Goal: Task Accomplishment & Management: Manage account settings

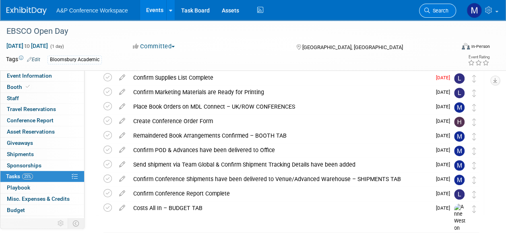
click at [441, 8] on span "Search" at bounding box center [439, 11] width 19 height 6
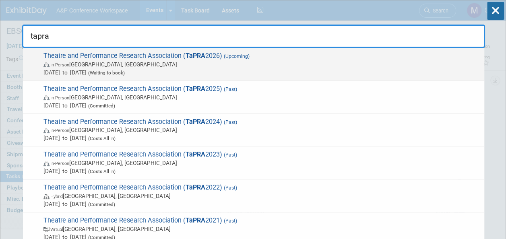
type input "tapra"
click at [195, 60] on span "In-Person London, United Kingdom" at bounding box center [261, 64] width 437 height 8
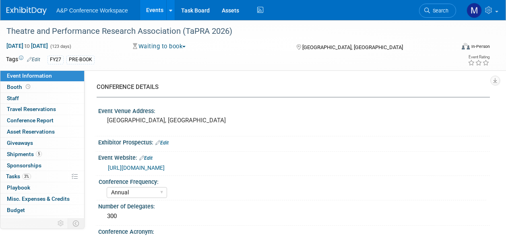
select select "Annual"
select select "Level 2"
select select "In-Person Booth"
select select "Drama & Performance Studies"
select select "Methuen Drama"
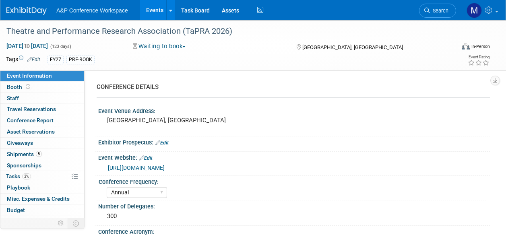
select select "[PERSON_NAME]"
select select "Brand/Subject Presence​"
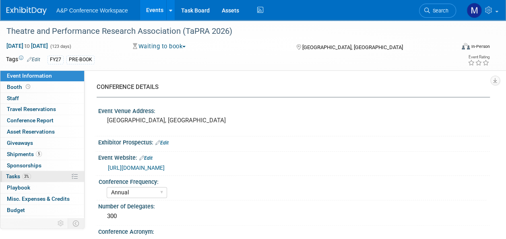
click at [23, 173] on span "Tasks 3%" at bounding box center [18, 176] width 25 height 6
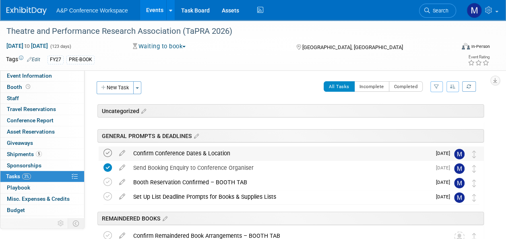
click at [106, 151] on icon at bounding box center [107, 153] width 8 height 8
click at [105, 153] on icon at bounding box center [107, 153] width 8 height 8
click at [43, 76] on span "Event Information" at bounding box center [29, 75] width 45 height 6
select select "Annual"
select select "Level 2"
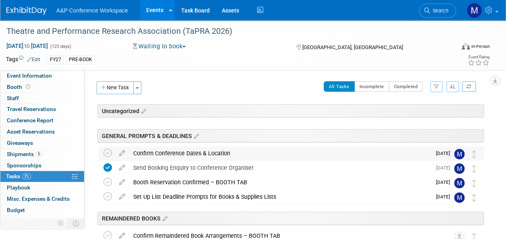
select select "In-Person Booth"
select select "Drama & Performance Studies"
select select "Methuen Drama"
select select "[PERSON_NAME]"
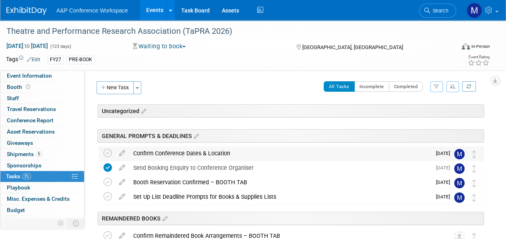
select select "[PERSON_NAME]"
select select "Brand/Subject Presence​"
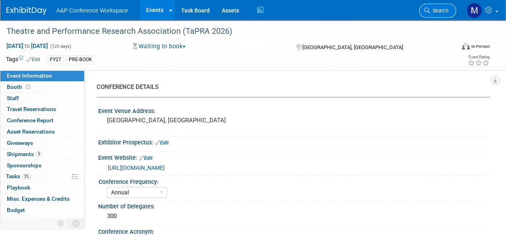
click at [438, 12] on span "Search" at bounding box center [439, 11] width 19 height 6
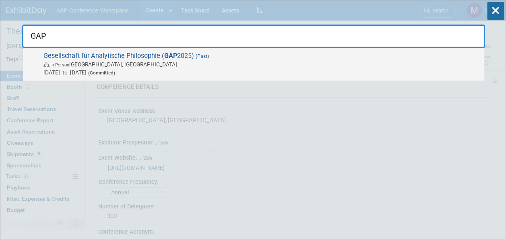
type input "GAP"
click at [155, 52] on span "Gesellschaft für Analytische Philosophie ( GAP 2025) (Past) In-Person Düsseldor…" at bounding box center [260, 64] width 439 height 25
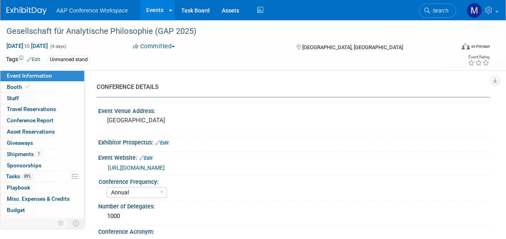
select select "Annual"
select select "Level 3"
select select "Unmanned Display"
select select "Philosophy"
select select "Bloomsbury Academic"
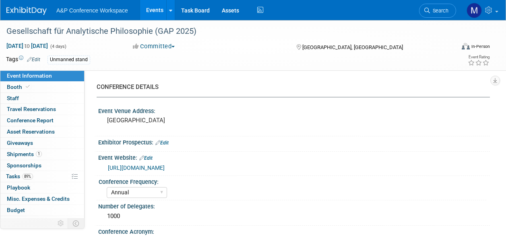
select select "[PERSON_NAME]"
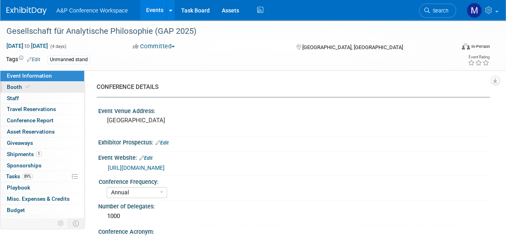
click at [43, 85] on link "Booth" at bounding box center [42, 87] width 84 height 11
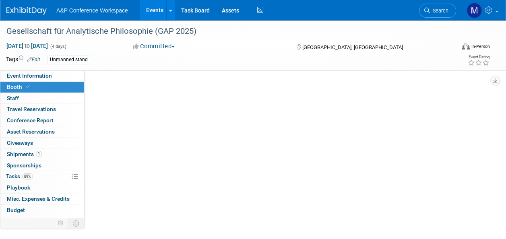
select select "CUAP"
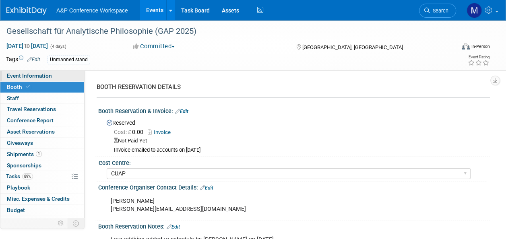
click at [20, 75] on span "Event Information" at bounding box center [29, 75] width 45 height 6
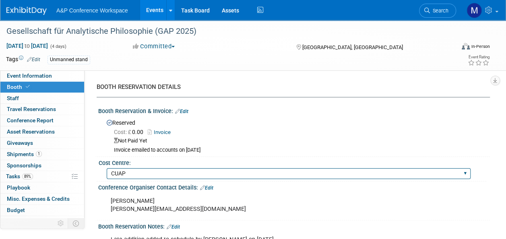
select select "Annual"
select select "Level 3"
select select "Unmanned Display"
select select "Philosophy"
select select "Bloomsbury Academic"
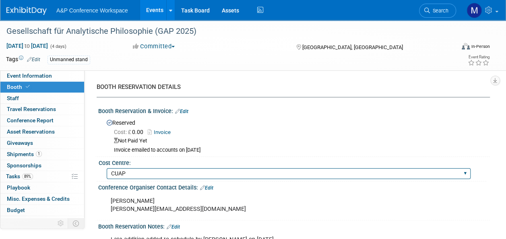
select select "[PERSON_NAME]"
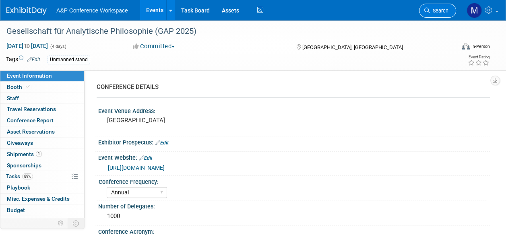
click at [441, 6] on link "Search" at bounding box center [437, 11] width 37 height 14
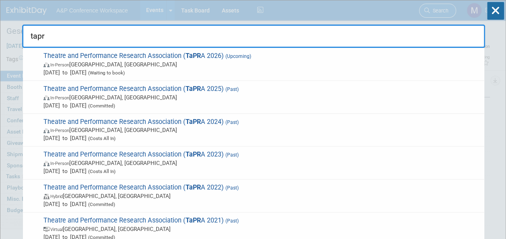
type input "tapra"
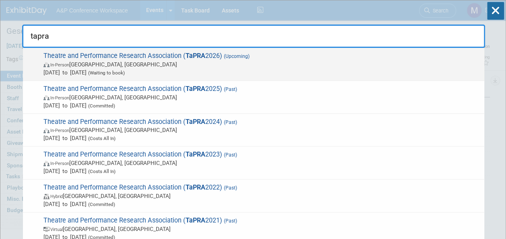
click at [175, 55] on span "Theatre and Performance Research Association ( TaPRA 2026) (Upcoming) In-Person…" at bounding box center [260, 64] width 439 height 25
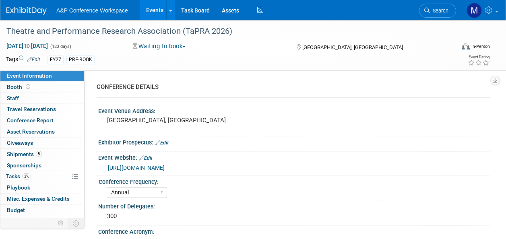
select select "Annual"
select select "Level 2"
select select "In-Person Booth"
select select "Drama & Performance Studies"
select select "Methuen Drama"
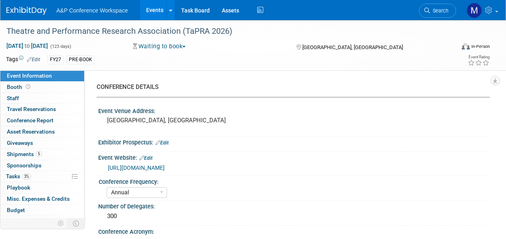
select select "[PERSON_NAME]"
select select "Brand/Subject Presence​"
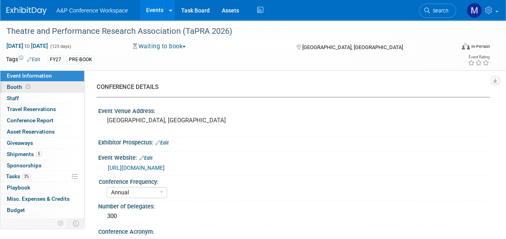
click at [51, 89] on link "Booth" at bounding box center [42, 87] width 84 height 11
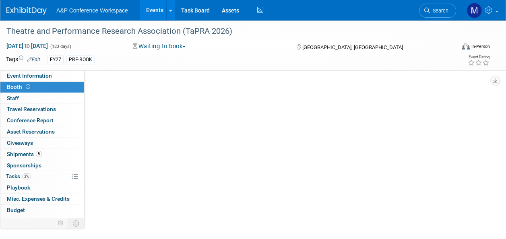
select select "COMD"
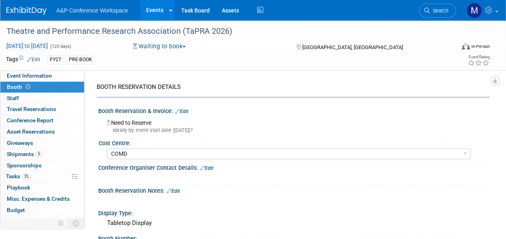
click at [31, 43] on span "to" at bounding box center [27, 46] width 8 height 6
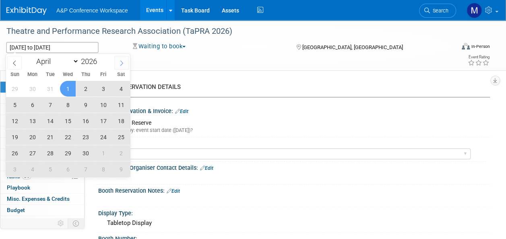
click at [124, 61] on icon at bounding box center [122, 63] width 6 height 6
click at [121, 64] on icon at bounding box center [122, 63] width 6 height 6
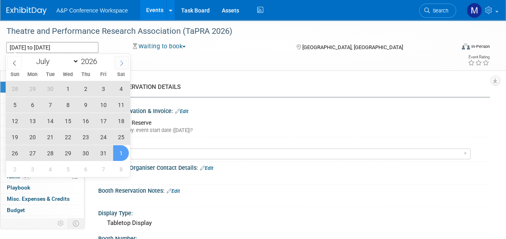
click at [121, 64] on icon at bounding box center [122, 63] width 6 height 6
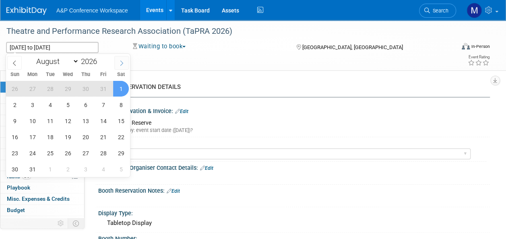
click at [121, 64] on icon at bounding box center [122, 63] width 6 height 6
select select "8"
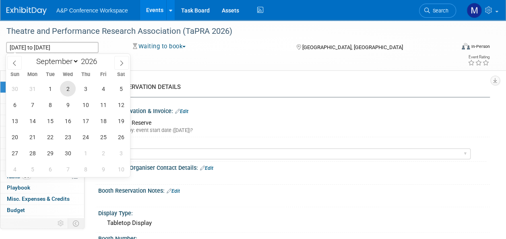
click at [72, 90] on span "2" at bounding box center [68, 89] width 16 height 16
type input "[DATE]"
click at [100, 88] on span "4" at bounding box center [103, 89] width 16 height 16
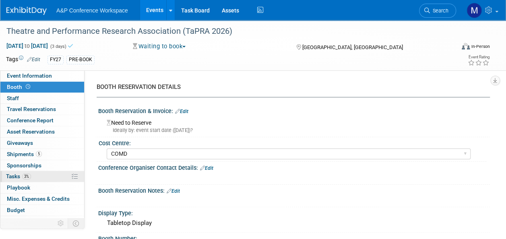
click at [43, 173] on link "3% Tasks 3%" at bounding box center [42, 176] width 84 height 11
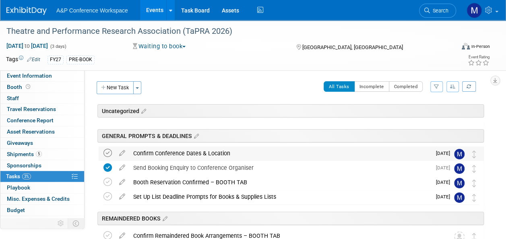
click at [109, 152] on icon at bounding box center [107, 153] width 8 height 8
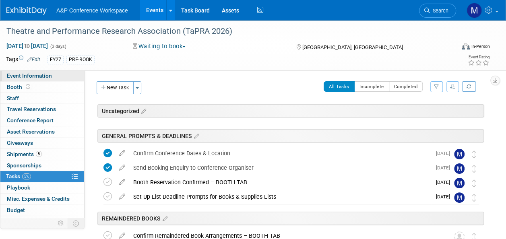
click at [46, 78] on span "Event Information" at bounding box center [29, 75] width 45 height 6
select select "Annual"
select select "Level 2"
select select "In-Person Booth"
select select "Drama & Performance Studies"
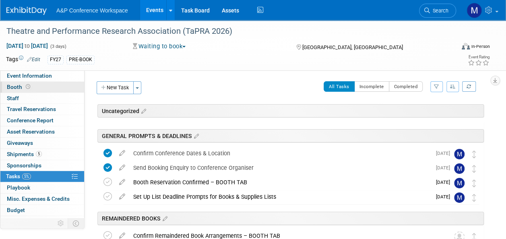
select select "Methuen Drama"
select select "[PERSON_NAME]"
select select "Brand/Subject Presence​"
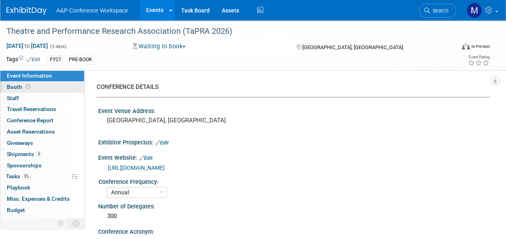
click at [62, 87] on link "Booth" at bounding box center [42, 87] width 84 height 11
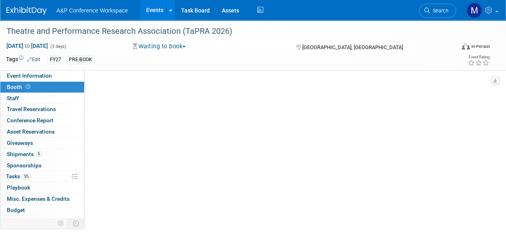
select select "COMD"
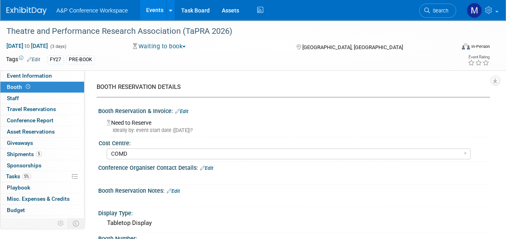
click at [209, 167] on link "Edit" at bounding box center [206, 168] width 13 height 6
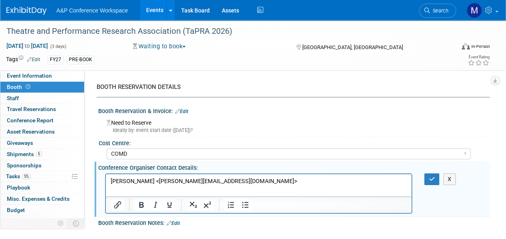
click at [147, 181] on p "[PERSON_NAME] <[PERSON_NAME][EMAIL_ADDRESS][DOMAIN_NAME]>" at bounding box center [259, 181] width 296 height 8
click at [208, 177] on html "[PERSON_NAME] [PERSON_NAME][EMAIL_ADDRESS][DOMAIN_NAME]>" at bounding box center [258, 179] width 305 height 11
click at [144, 182] on p "[PERSON_NAME] [PERSON_NAME][EMAIL_ADDRESS][DOMAIN_NAME]" at bounding box center [259, 181] width 296 height 8
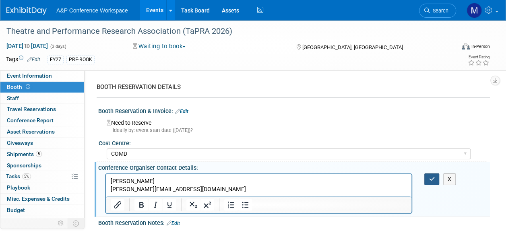
click at [425, 175] on button "button" at bounding box center [431, 179] width 15 height 12
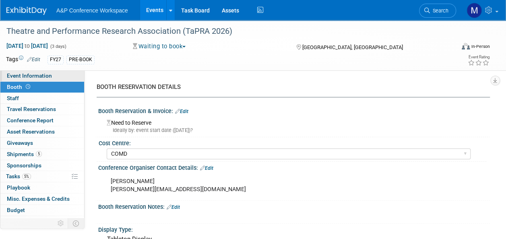
click at [43, 76] on span "Event Information" at bounding box center [29, 75] width 45 height 6
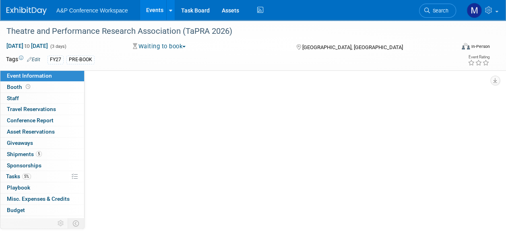
select select "Annual"
select select "Level 2"
select select "In-Person Booth"
select select "Drama & Performance Studies"
select select "Methuen Drama"
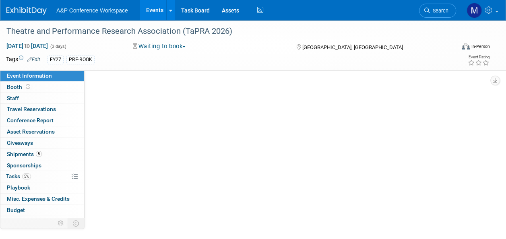
select select "[PERSON_NAME]"
select select "Brand/Subject Presence​"
